Goal: Task Accomplishment & Management: Complete application form

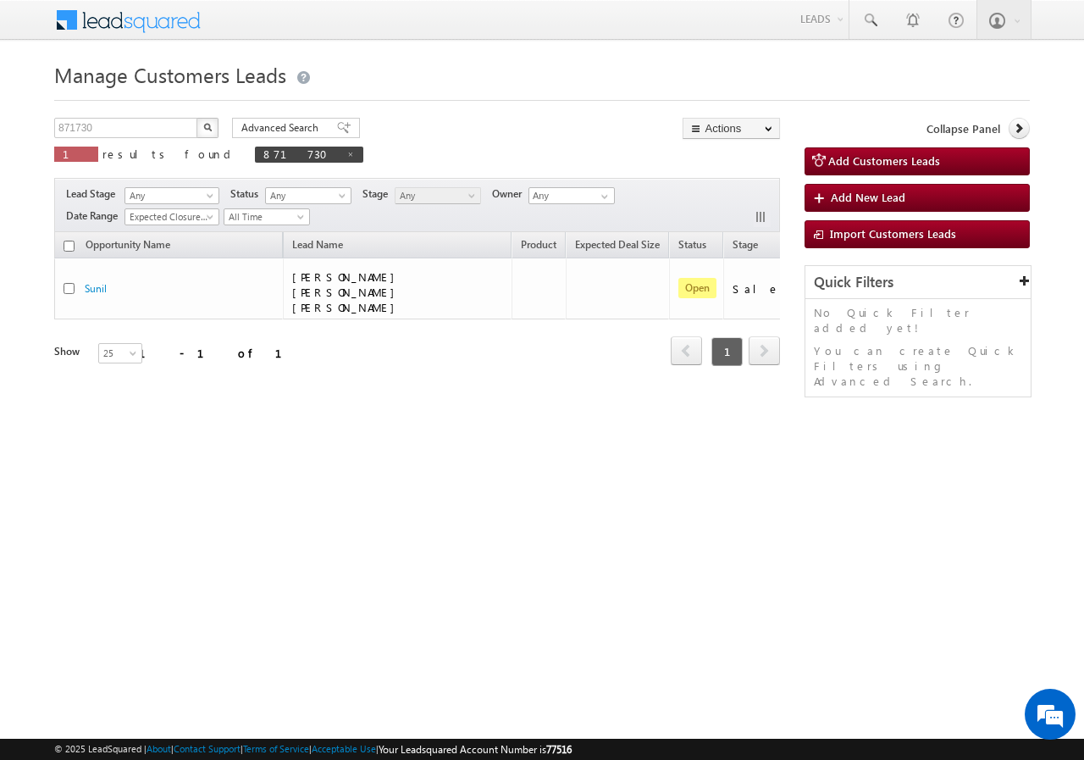
click at [160, 116] on div "Manage Customers Leads 871730 X 1 results found 871730 Advanced Search Advanced…" at bounding box center [542, 269] width 976 height 424
click at [176, 127] on input "871730" at bounding box center [126, 128] width 145 height 20
paste input "4161//VB_Know_More//[PERSON_NAME]//8795390564//"
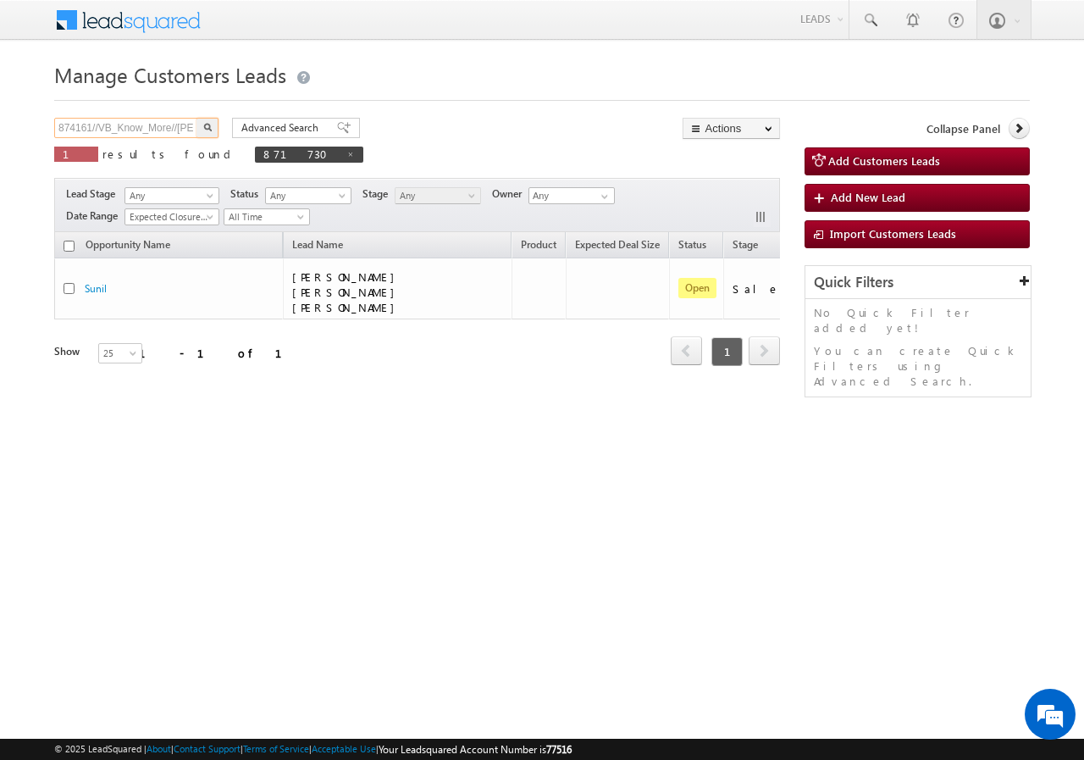
scroll to position [0, 125]
click at [155, 125] on input "874161//VB_Know_More//[PERSON_NAME]//8795390564//" at bounding box center [126, 128] width 145 height 20
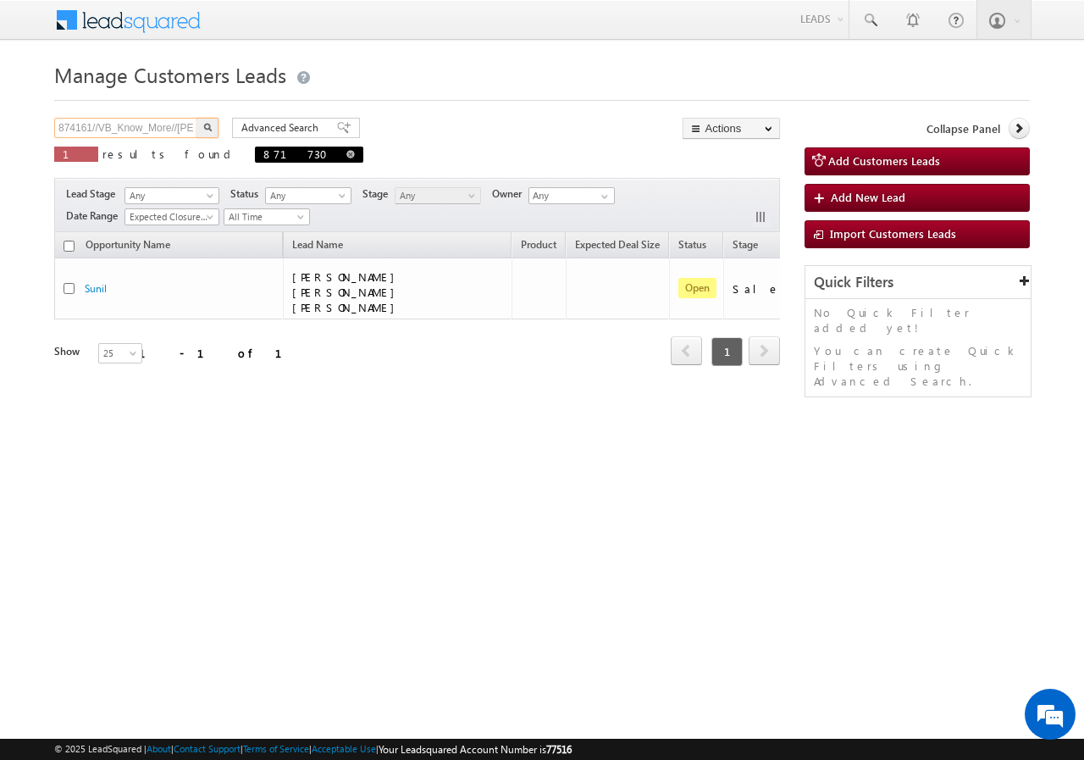
paste input "text"
type input "874161"
click at [206, 132] on button "button" at bounding box center [208, 128] width 22 height 20
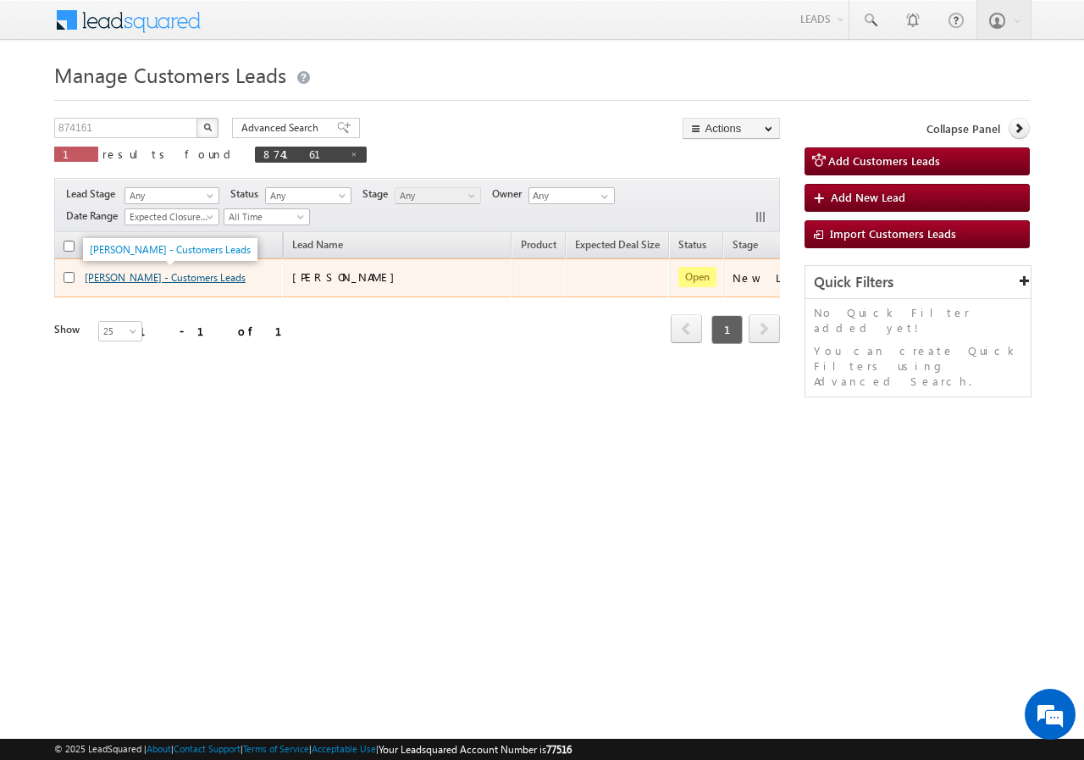
click at [119, 280] on link "[PERSON_NAME] - Customers Leads" at bounding box center [165, 277] width 161 height 13
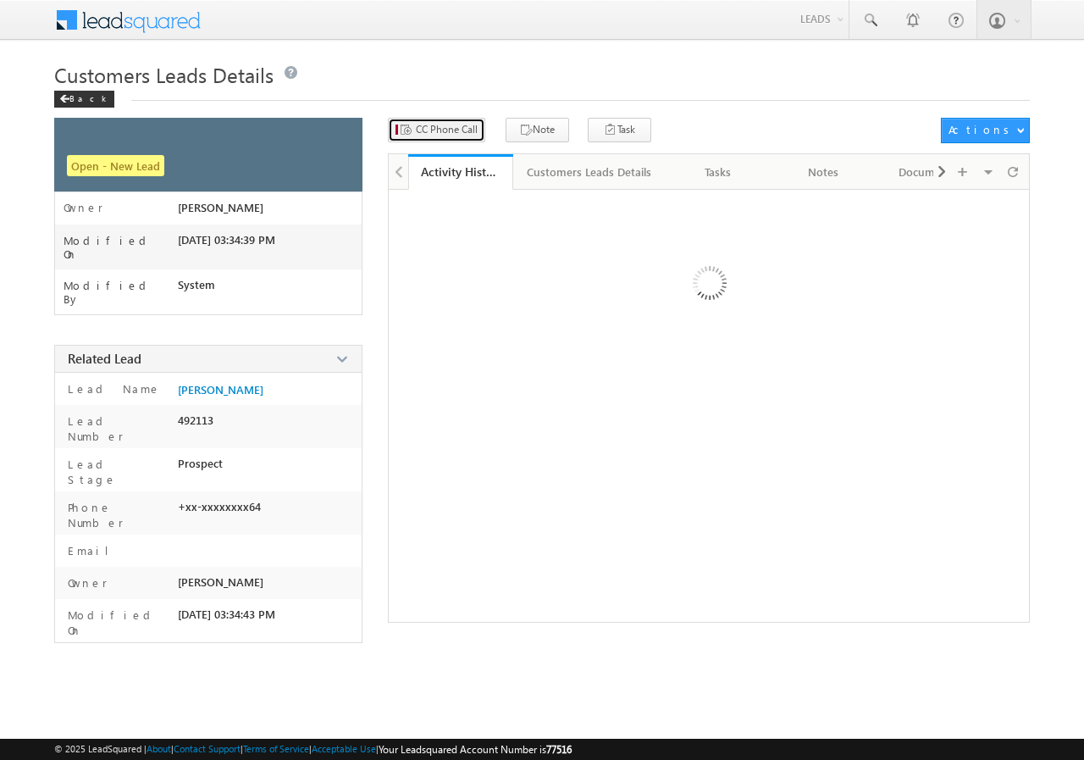
click at [444, 132] on button "CC Phone Call" at bounding box center [436, 130] width 97 height 25
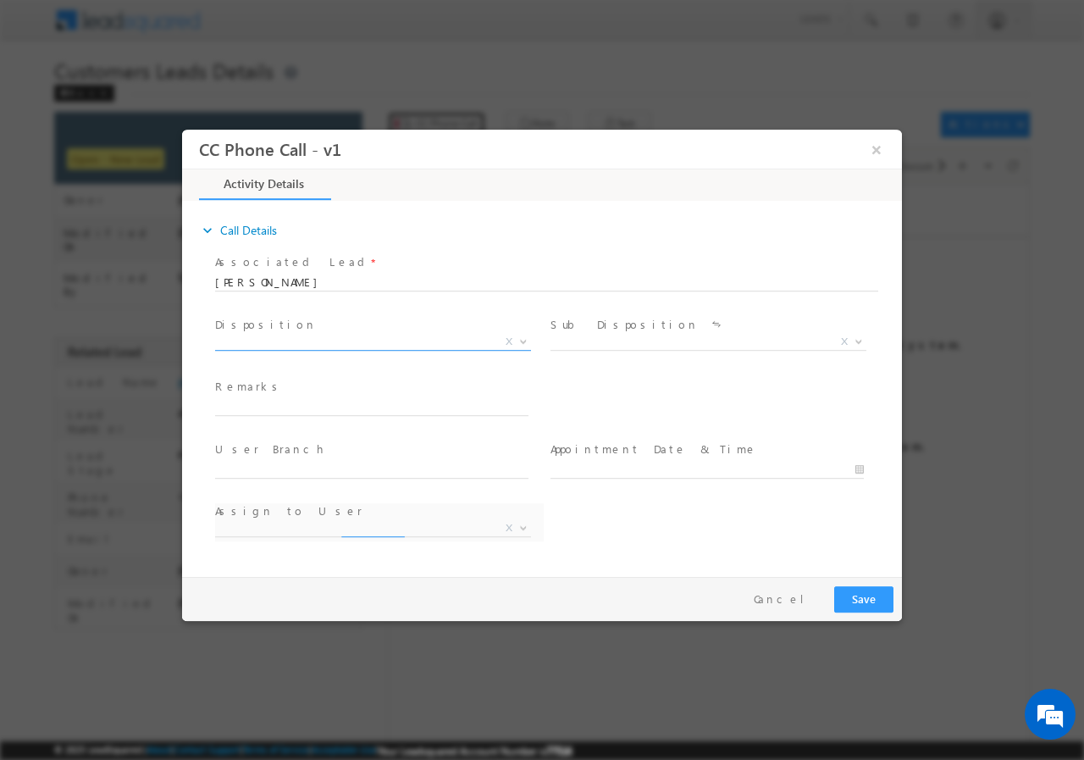
select select "devesh.srivastava@sgrlimited.in"
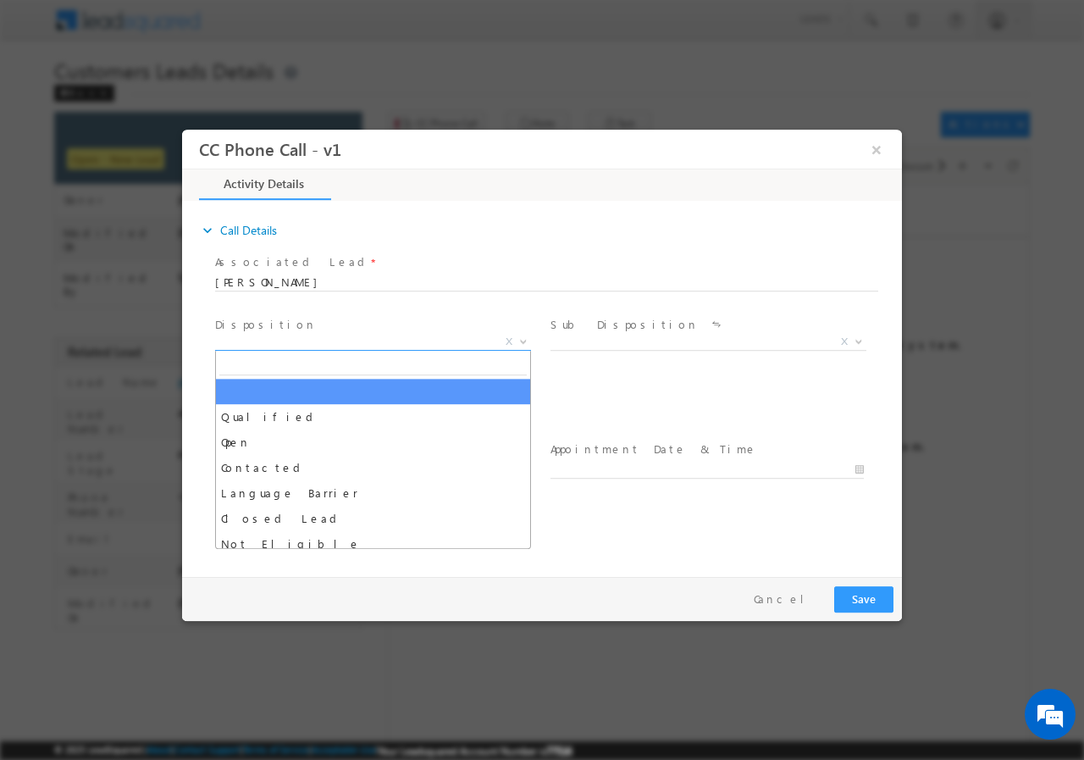
click at [271, 342] on span "X" at bounding box center [373, 341] width 316 height 17
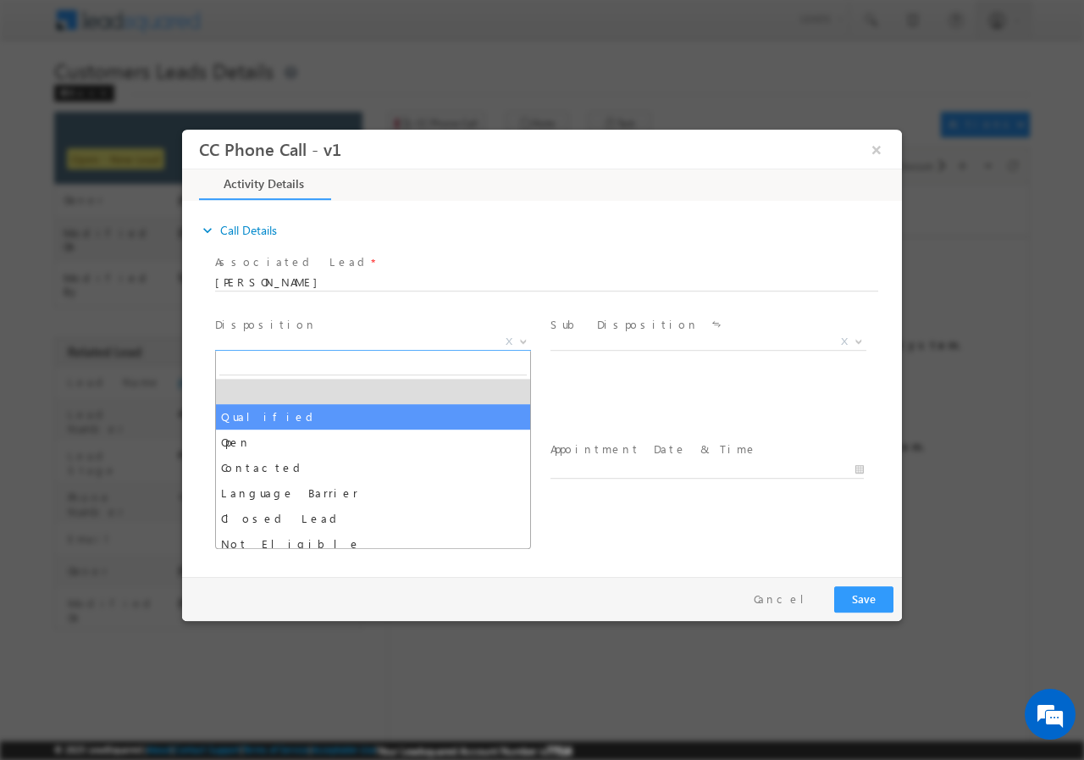
select select "Qualified"
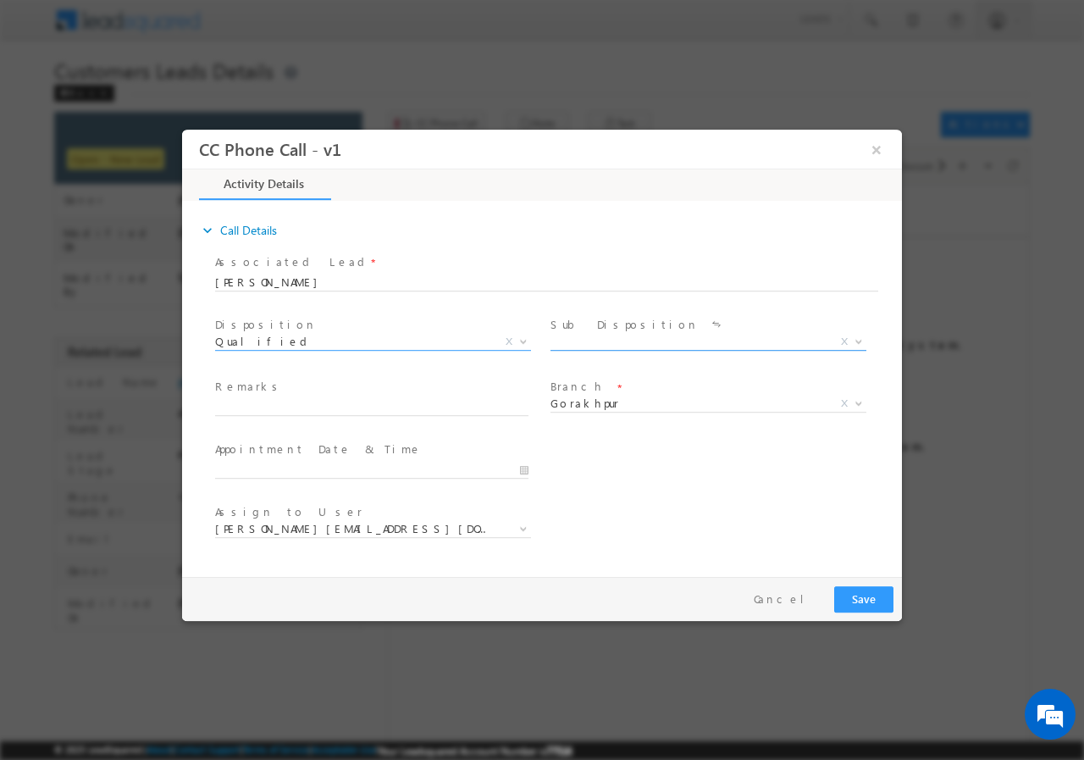
click at [638, 339] on span "X" at bounding box center [709, 341] width 316 height 17
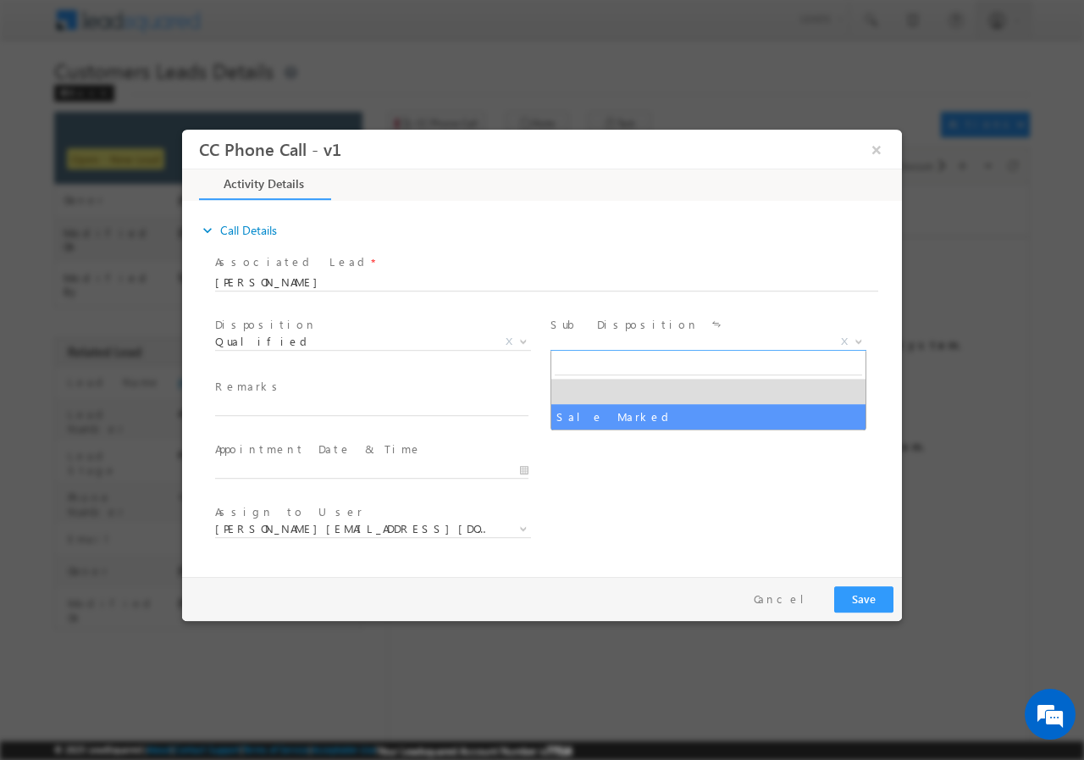
select select "Sale Marked"
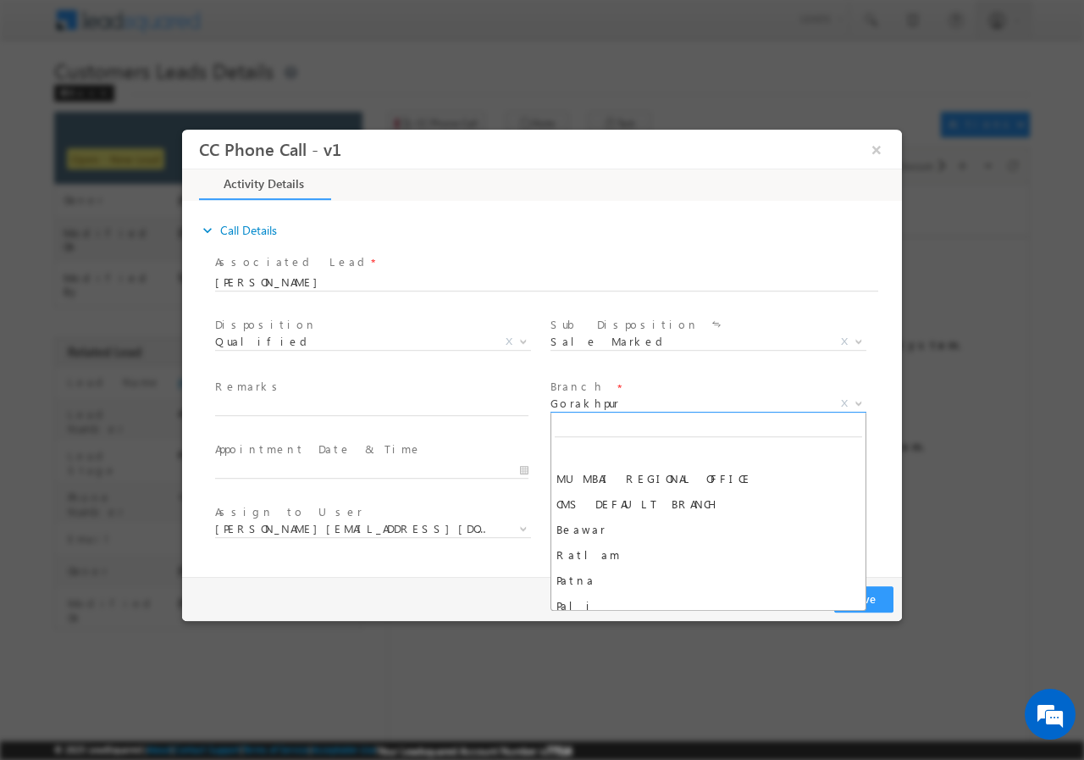
click at [596, 400] on span "Gorakhpur" at bounding box center [688, 402] width 275 height 15
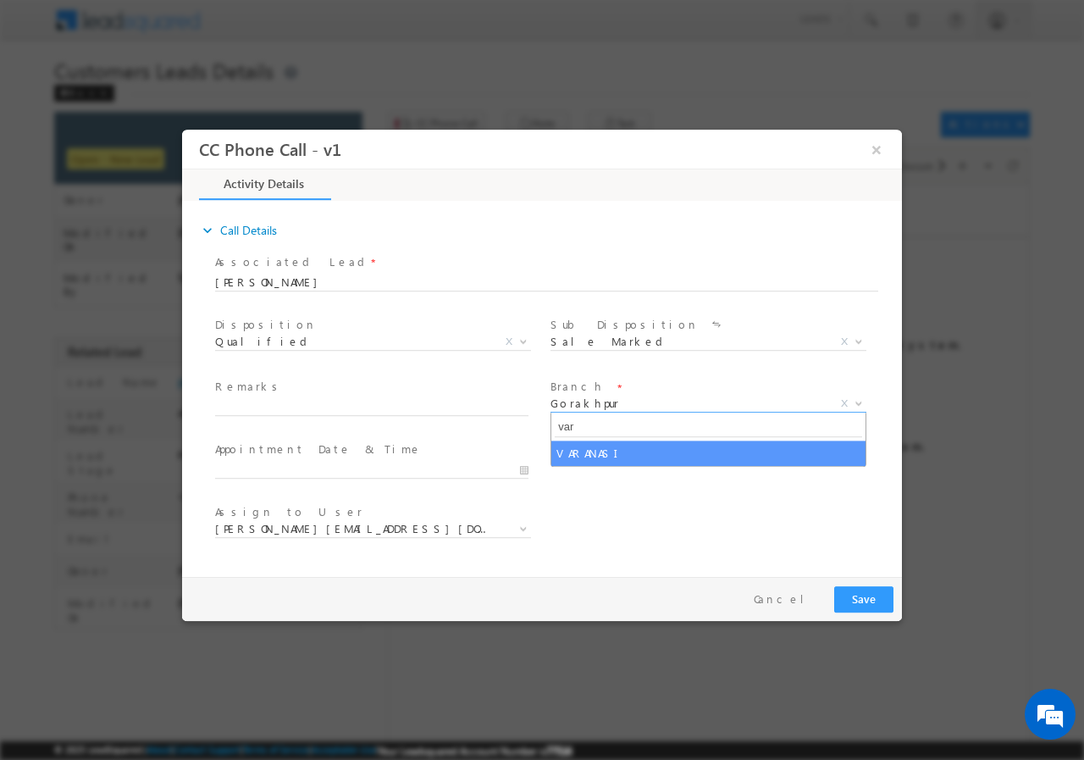
type input "var"
select select "VARANASI"
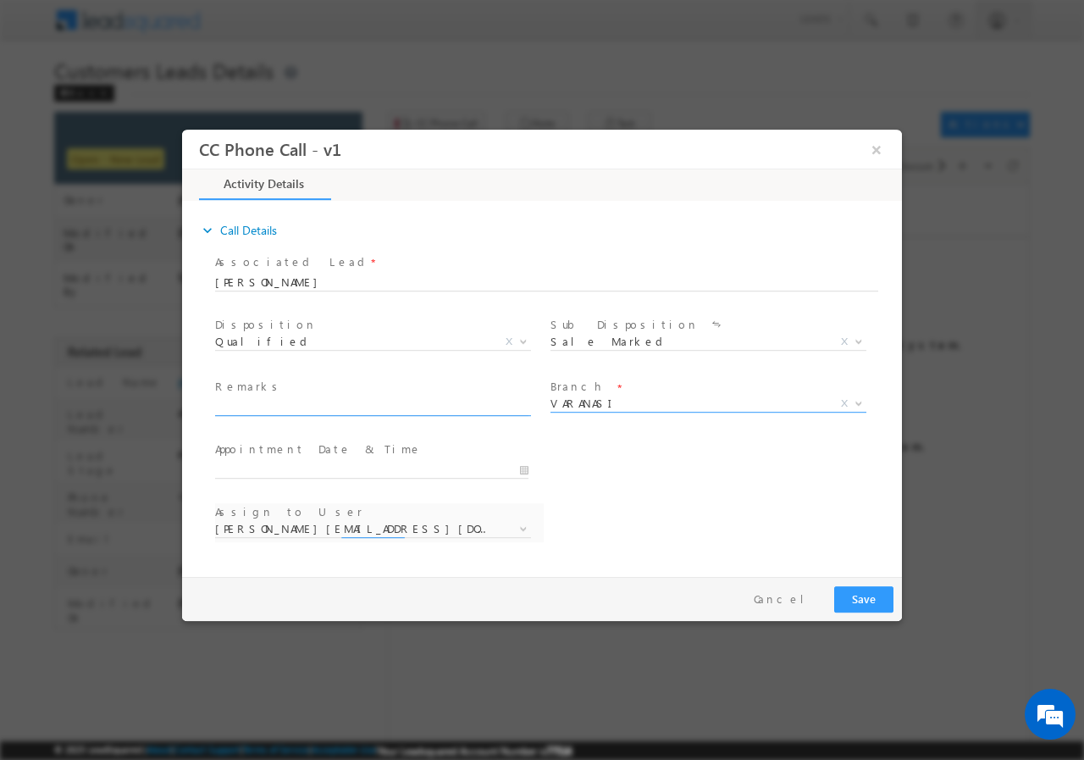
select select "amit.kumar7@sgrlimited.in"
click at [523, 465] on input "09/13/2025 12:06 PM" at bounding box center [371, 469] width 313 height 17
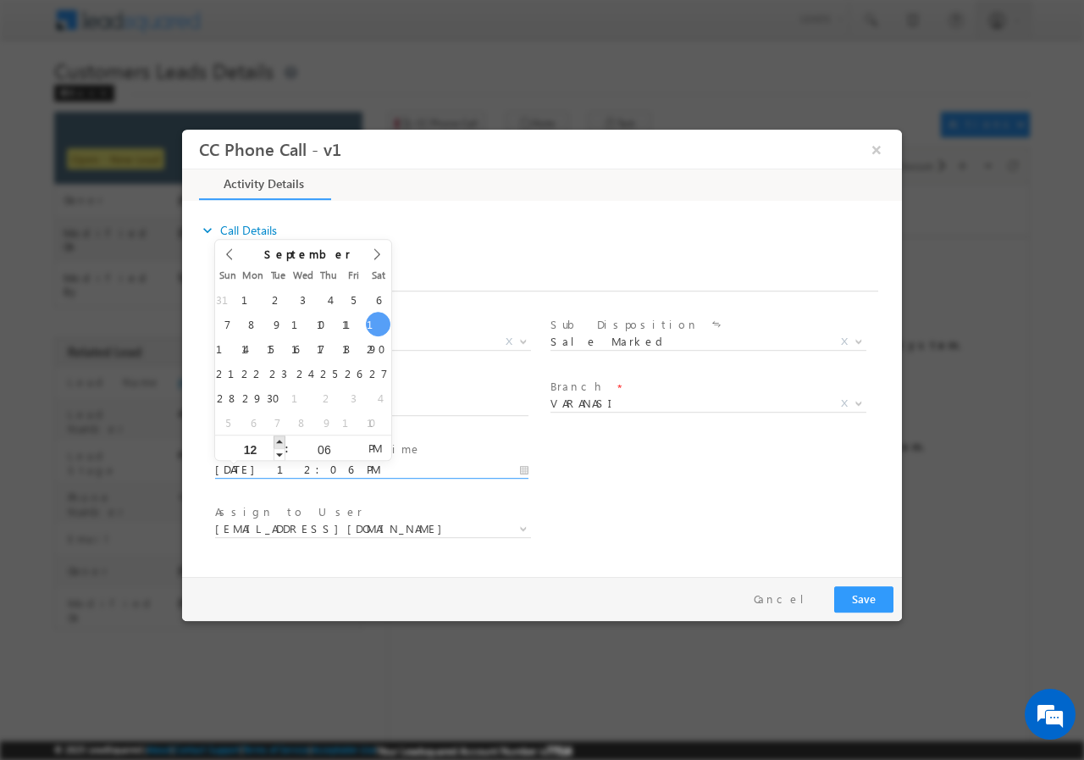
type input "09/13/2025 1:06 PM"
type input "01"
click at [274, 441] on span at bounding box center [280, 441] width 12 height 13
type input "09/13/2025 2:06 PM"
type input "02"
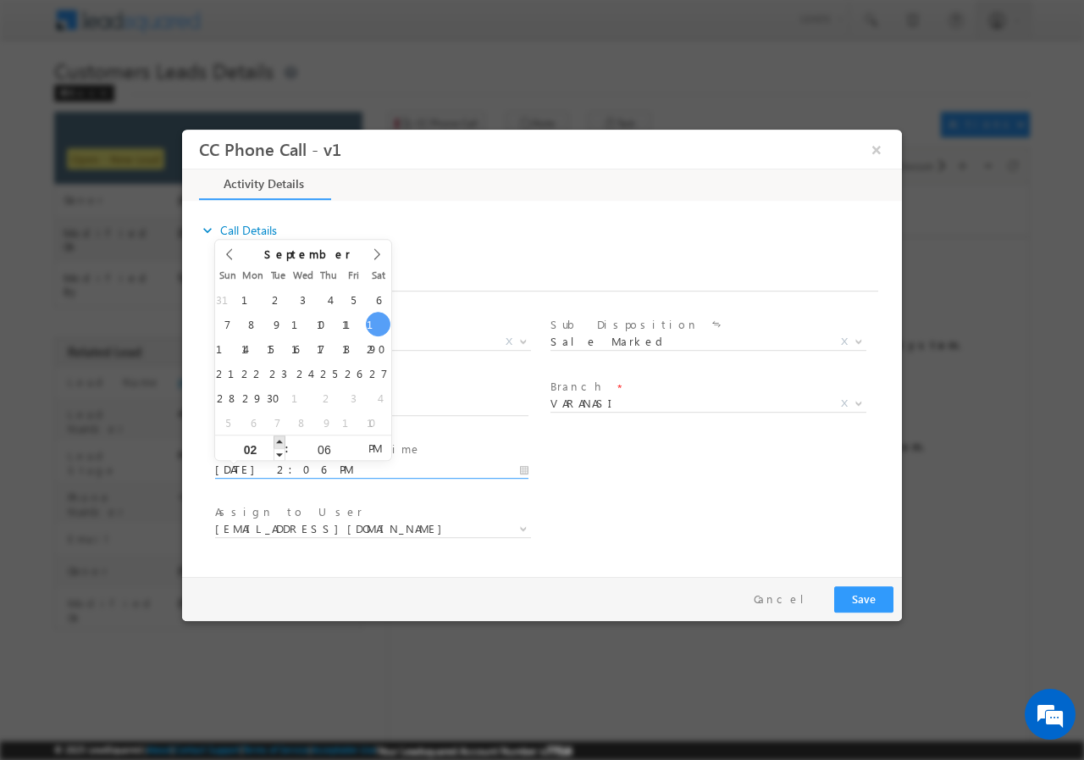
click at [274, 441] on span at bounding box center [280, 441] width 12 height 13
type input "09/13/2025 3:06 PM"
type input "03"
click at [274, 441] on span at bounding box center [280, 441] width 12 height 13
type input "09/13/2025 4:06 PM"
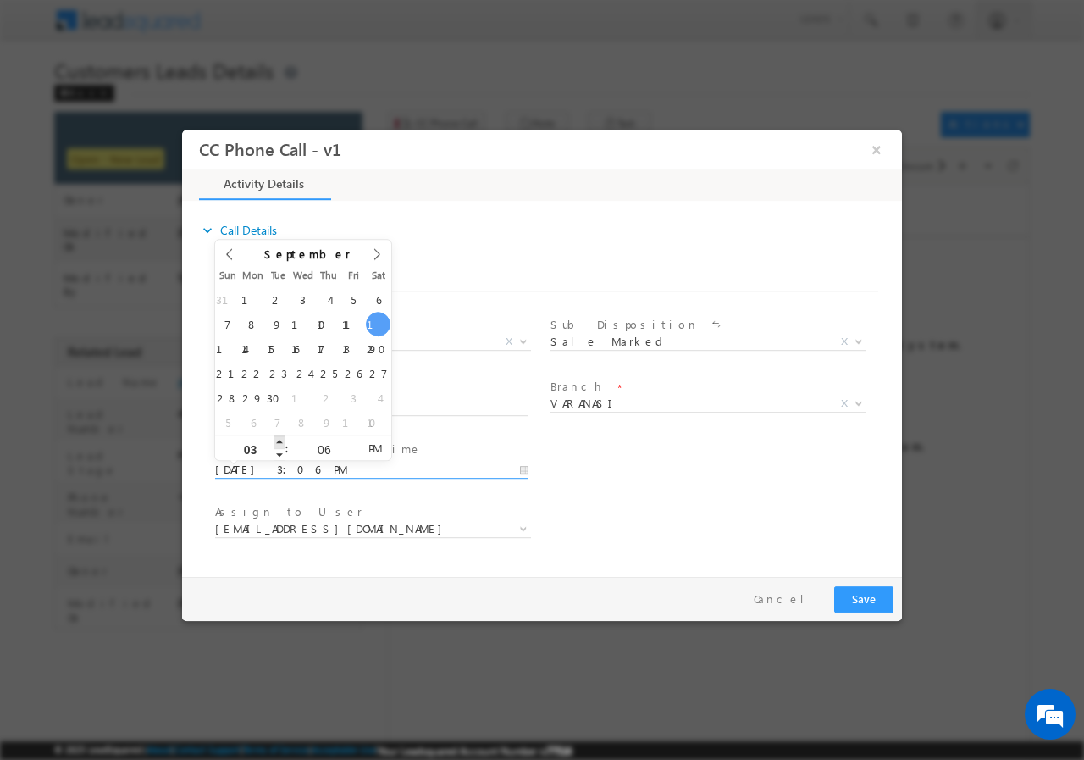
type input "04"
click at [274, 441] on span at bounding box center [280, 441] width 12 height 13
click at [324, 446] on input "06" at bounding box center [324, 448] width 70 height 11
type input "00"
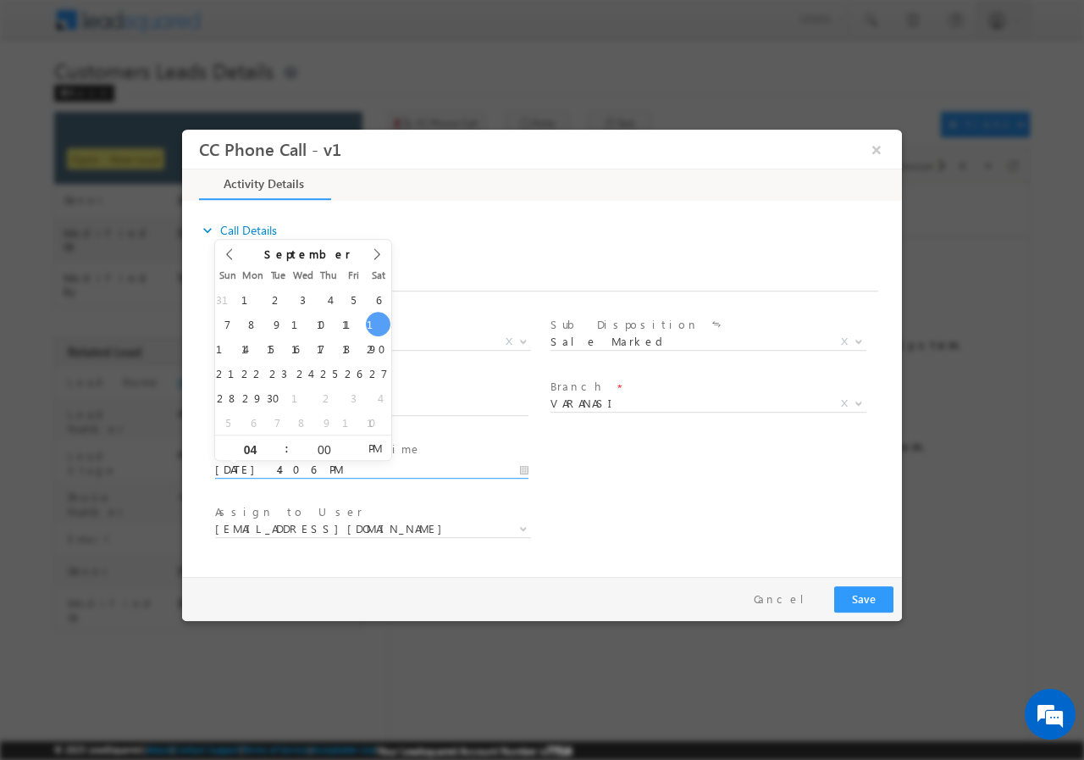
type input "09/13/2025 4:00 PM"
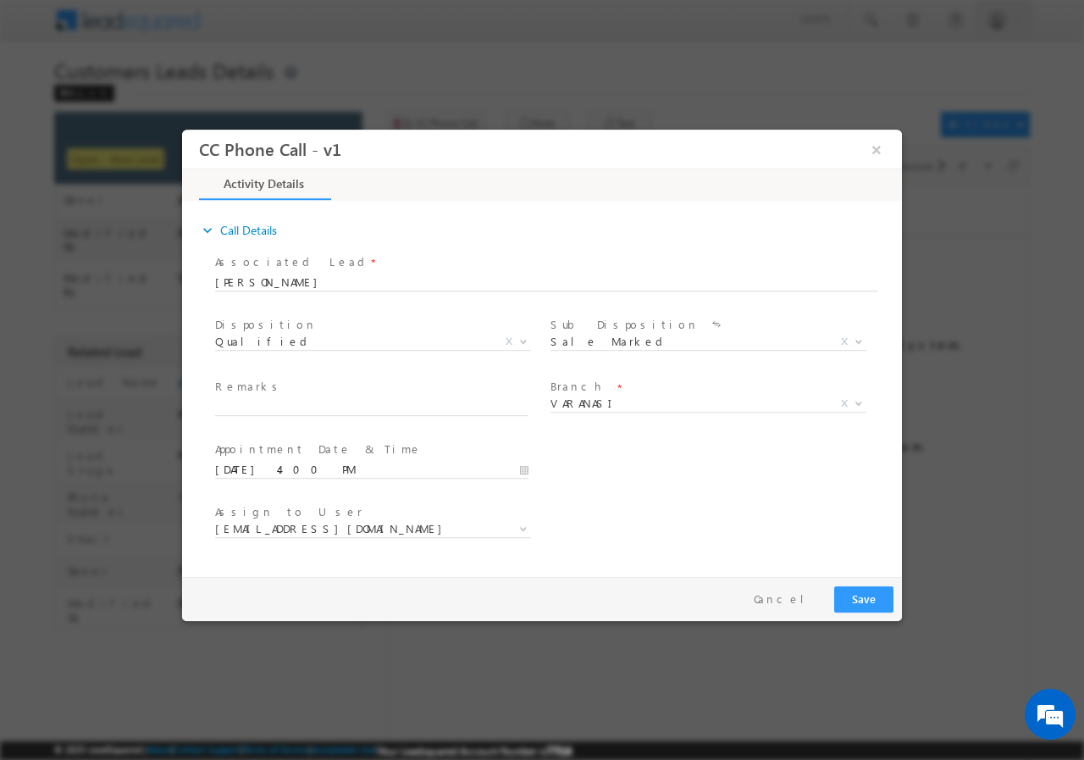
click at [659, 480] on div "User Branch * Appointment Date & Time * 09/13/2025 4:00 PM" at bounding box center [557, 467] width 690 height 63
click at [294, 410] on input "text" at bounding box center [371, 406] width 313 height 17
paste input "874161//VB_Know_More//Prashant Mohan//8795390564//Flat Purchase//loan req-17L-1…"
type input "874161//VB_Know_More//Prashant Mohan//8795390564//Flat Purchase//loan req-17L-1…"
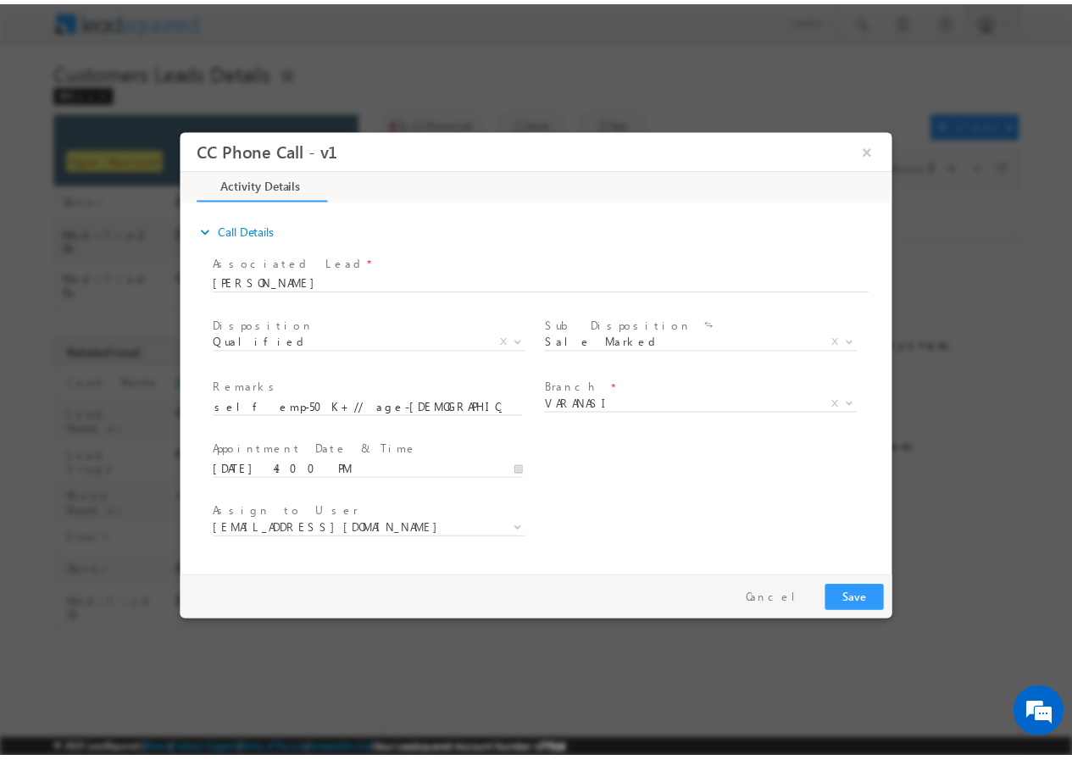
scroll to position [0, 0]
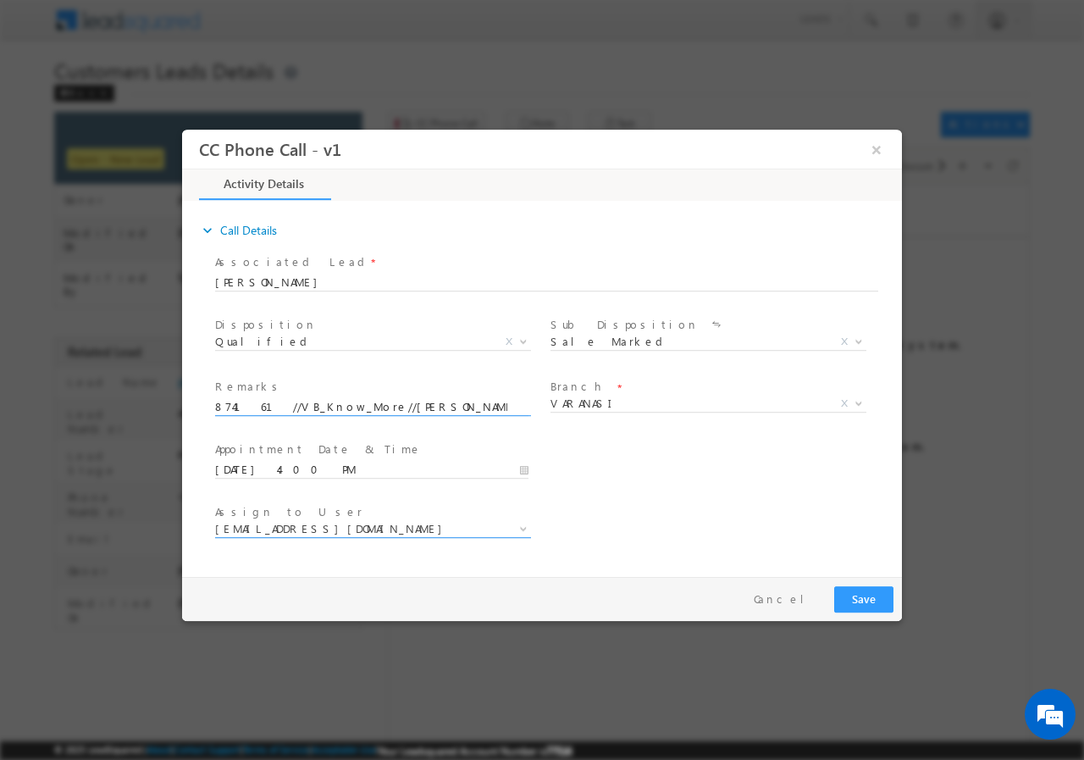
click at [370, 528] on span "amit.kumar7@sgrlimited.in" at bounding box center [352, 527] width 275 height 15
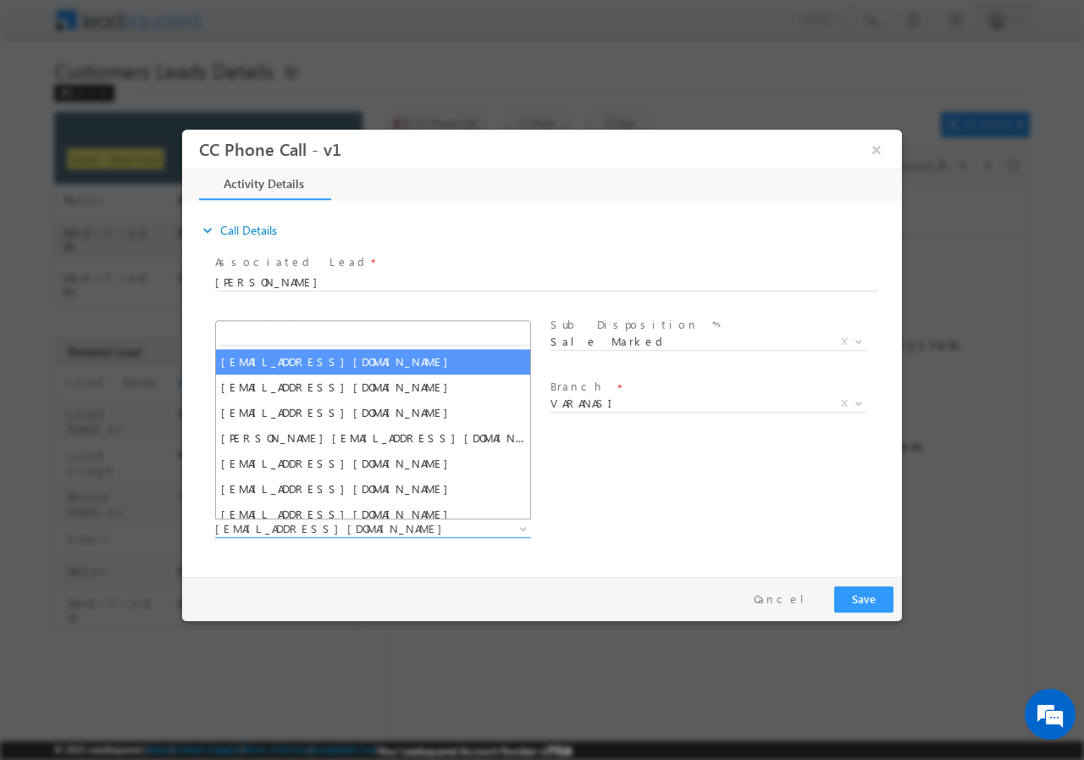
type input "amit.jaiswal1@sgrlimited.in"
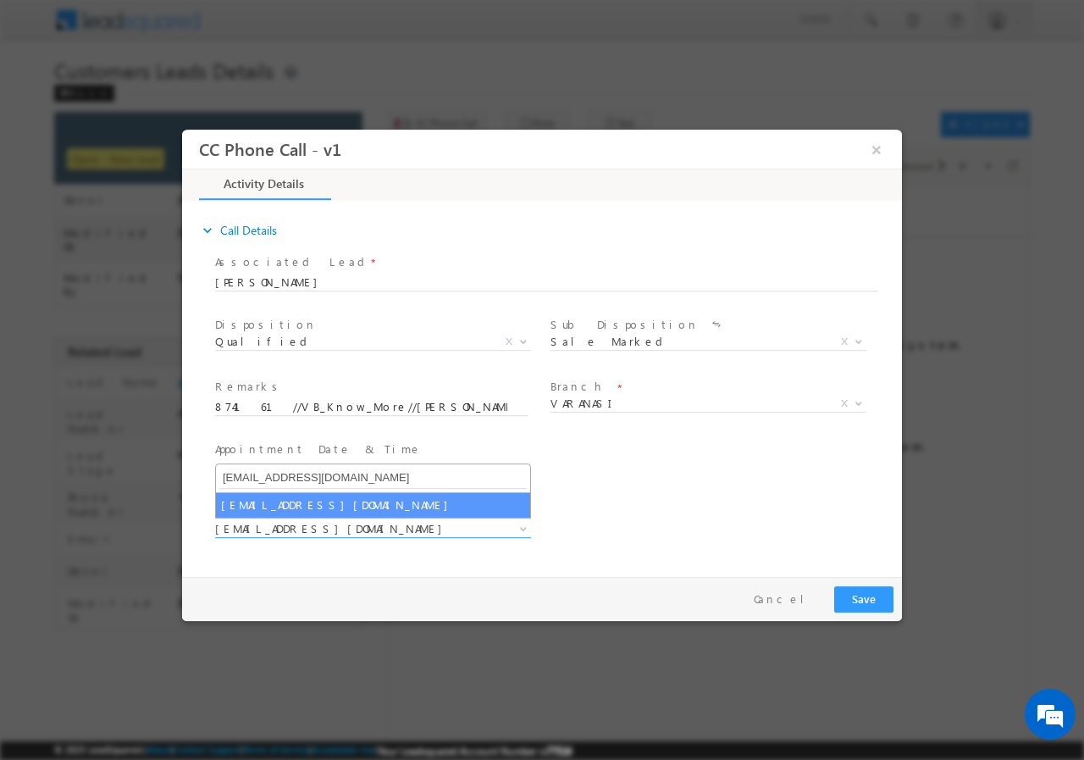
select select "amit.jaiswal1@sgrlimited.in"
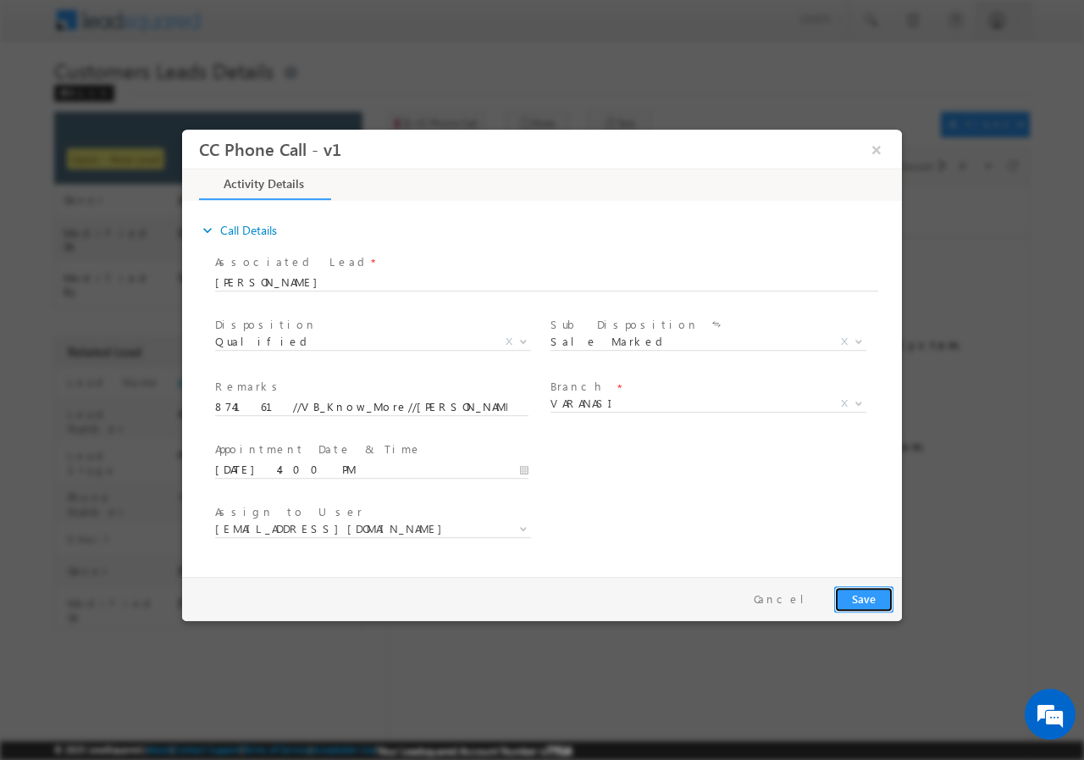
click at [875, 601] on button "Save" at bounding box center [863, 598] width 59 height 26
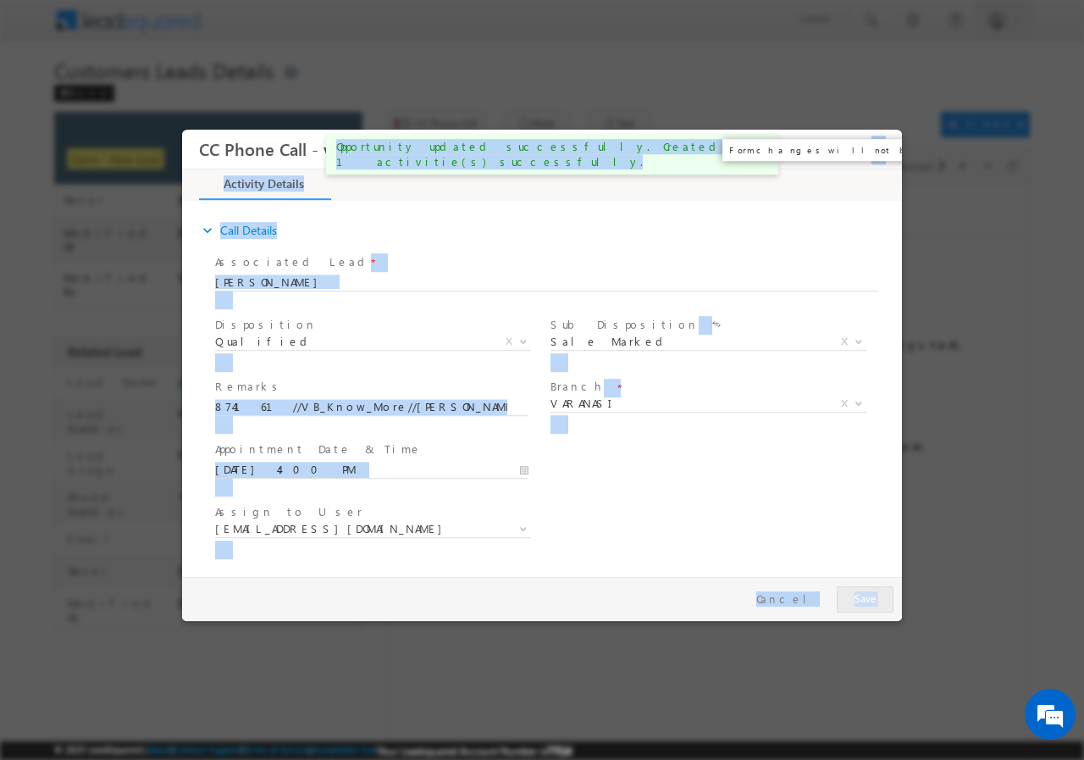
click at [873, 147] on button "×" at bounding box center [876, 148] width 29 height 31
click at [873, 153] on div "× Preparing your form..." at bounding box center [542, 375] width 720 height 491
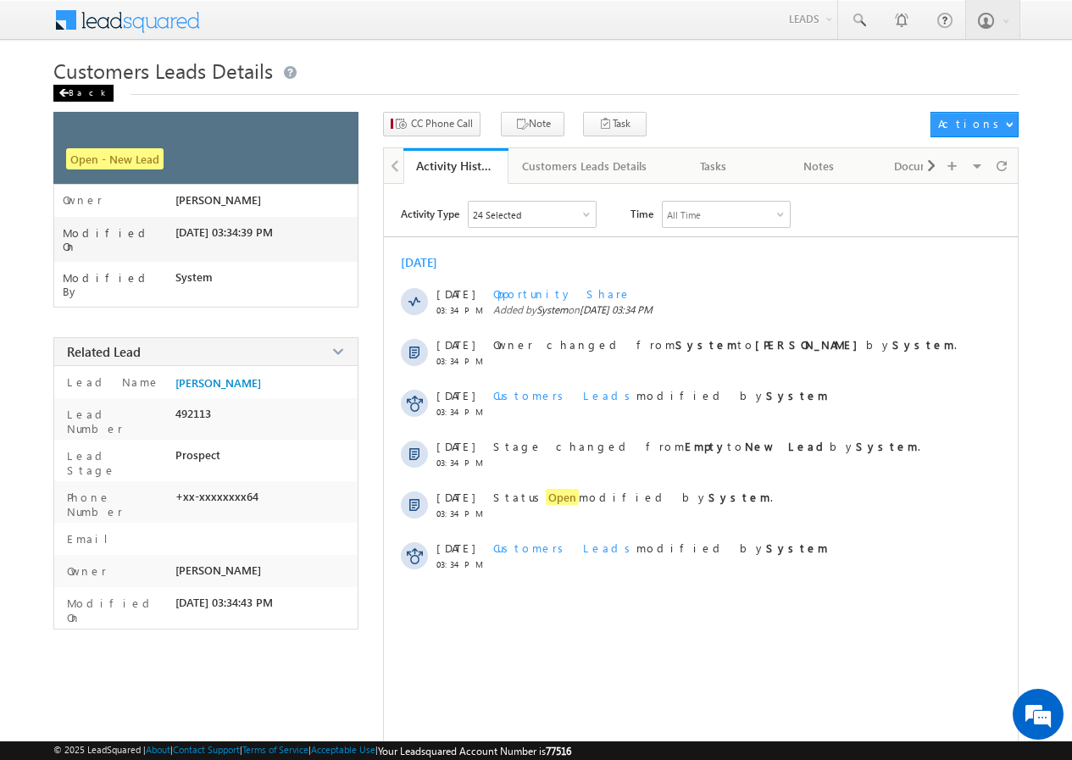
click at [83, 90] on div "Back" at bounding box center [83, 93] width 60 height 17
